Goal: Task Accomplishment & Management: Manage account settings

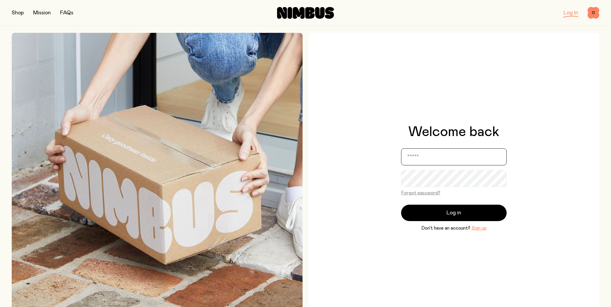
click at [456, 159] on input "email" at bounding box center [454, 156] width 106 height 17
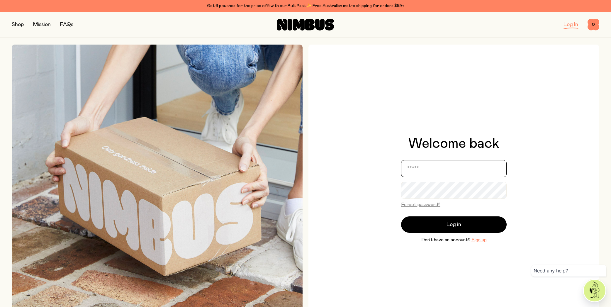
click at [452, 166] on input "email" at bounding box center [454, 168] width 106 height 17
type input "**********"
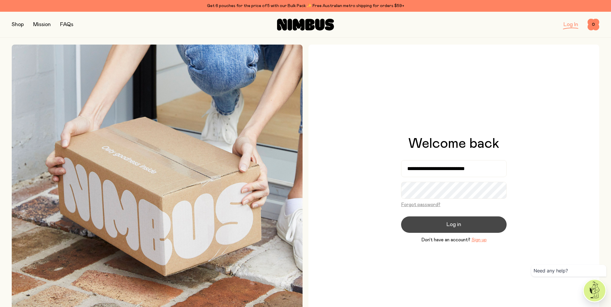
click at [458, 226] on span "Log in" at bounding box center [453, 224] width 15 height 8
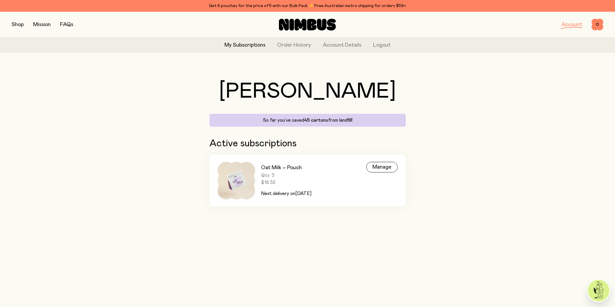
click at [349, 170] on link "Oat Milk – Pouch Qty: 3 $18.32 Next delivery [DATE][DATE] Manage" at bounding box center [308, 181] width 196 height 52
click at [378, 166] on div "Manage" at bounding box center [381, 167] width 31 height 11
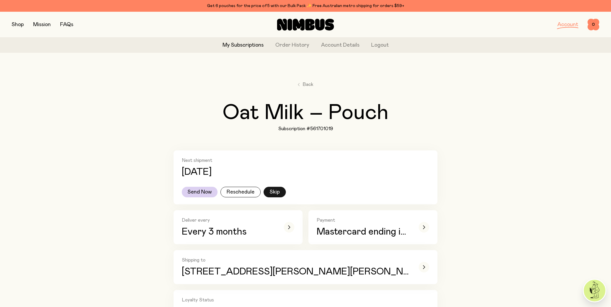
click at [273, 190] on button "Skip" at bounding box center [275, 192] width 22 height 11
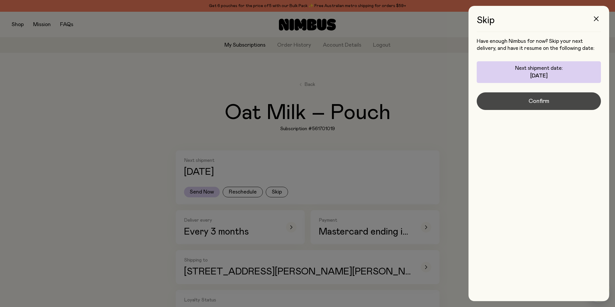
click at [530, 107] on button "Confirm" at bounding box center [539, 101] width 124 height 18
